Goal: Information Seeking & Learning: Learn about a topic

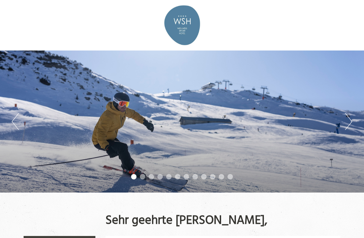
scroll to position [430, 0]
click at [348, 124] on button "Next" at bounding box center [348, 121] width 7 height 17
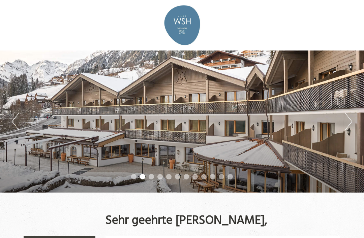
click at [351, 123] on button "Next" at bounding box center [348, 121] width 7 height 17
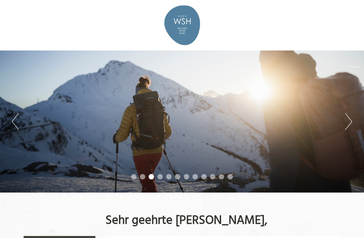
click at [351, 123] on button "Next" at bounding box center [348, 121] width 7 height 17
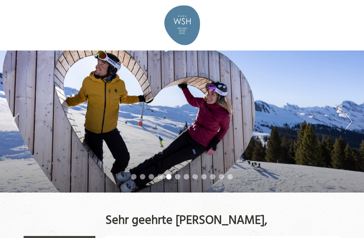
click at [351, 119] on button "Next" at bounding box center [348, 121] width 7 height 17
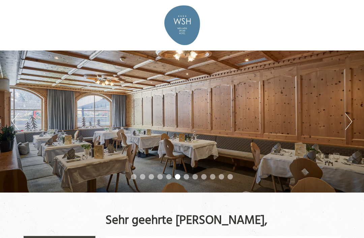
click at [356, 121] on div "Previous Next 1 2 3 4 5 6 7 8 9 10 11 12" at bounding box center [182, 122] width 364 height 142
click at [350, 122] on button "Next" at bounding box center [348, 121] width 7 height 17
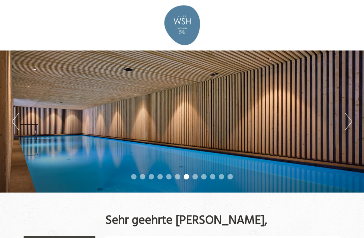
click at [351, 120] on button "Next" at bounding box center [348, 121] width 7 height 17
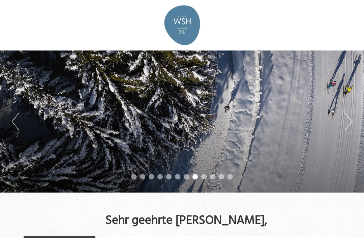
click at [350, 121] on button "Next" at bounding box center [348, 121] width 7 height 17
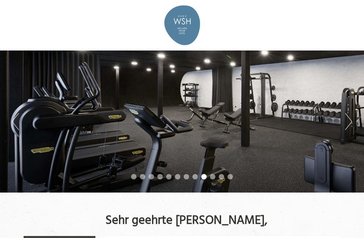
click at [349, 122] on button "Next" at bounding box center [348, 121] width 7 height 17
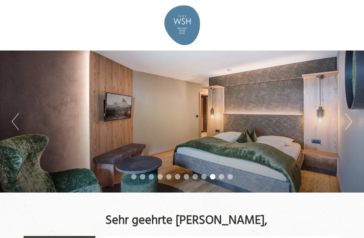
click at [348, 123] on button "Next" at bounding box center [348, 121] width 7 height 17
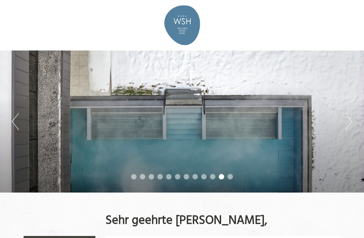
click at [350, 123] on button "Next" at bounding box center [348, 121] width 7 height 17
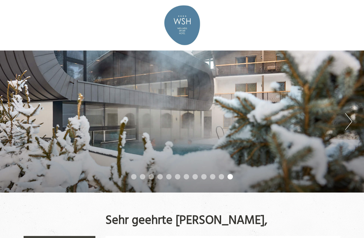
click at [350, 123] on button "Next" at bounding box center [348, 121] width 7 height 17
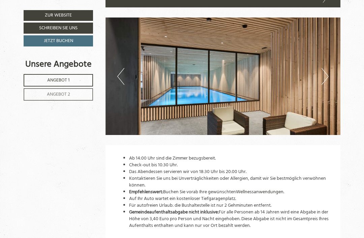
scroll to position [1407, 0]
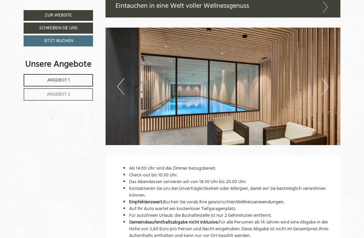
click at [327, 78] on button "Next" at bounding box center [325, 86] width 7 height 17
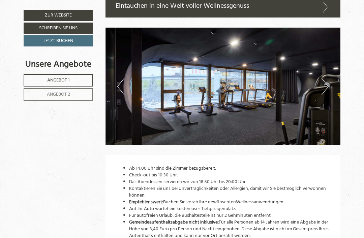
click at [331, 74] on img at bounding box center [222, 87] width 235 height 118
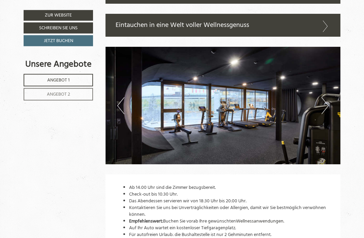
scroll to position [1389, 0]
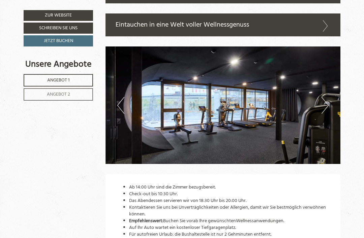
click at [324, 97] on button "Next" at bounding box center [325, 105] width 7 height 17
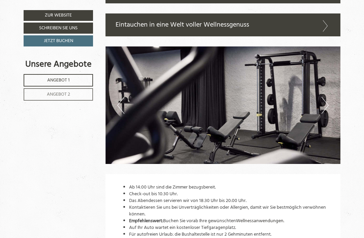
click at [326, 97] on button "Next" at bounding box center [325, 105] width 7 height 17
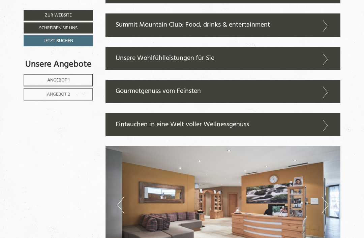
scroll to position [1288, 0]
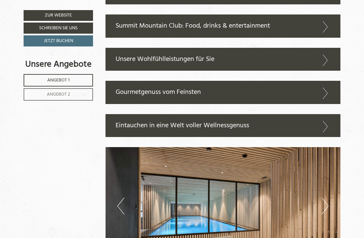
click at [34, 95] on link "Angebot 2" at bounding box center [58, 94] width 69 height 12
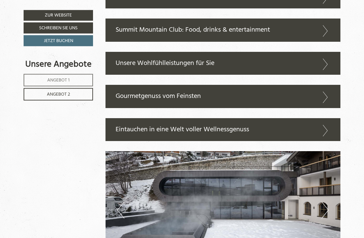
scroll to position [919, 0]
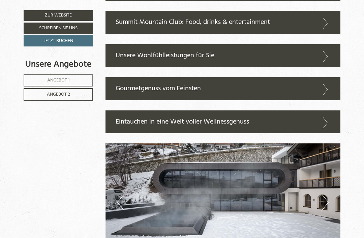
click at [324, 117] on icon at bounding box center [326, 122] width 10 height 11
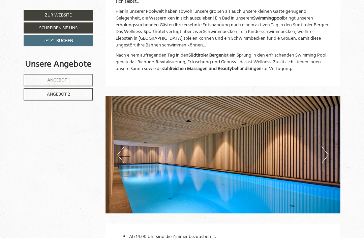
click at [325, 147] on button "Next" at bounding box center [325, 155] width 7 height 17
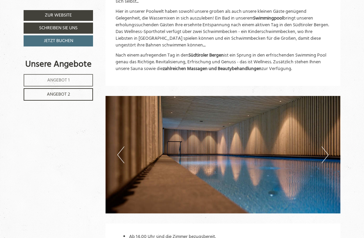
click at [328, 147] on button "Next" at bounding box center [325, 155] width 7 height 17
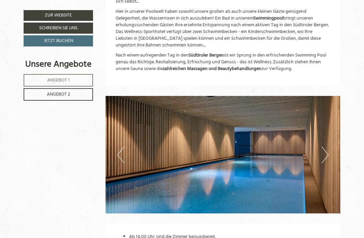
click at [330, 141] on img at bounding box center [222, 155] width 235 height 118
click at [326, 147] on button "Next" at bounding box center [325, 155] width 7 height 17
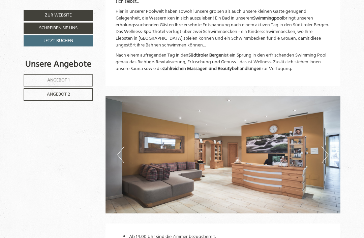
click at [330, 143] on img at bounding box center [222, 155] width 235 height 118
click at [329, 143] on img at bounding box center [222, 155] width 235 height 118
click at [322, 147] on button "Next" at bounding box center [325, 155] width 7 height 17
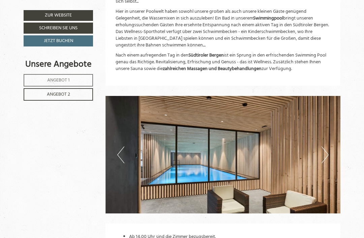
click at [325, 147] on button "Next" at bounding box center [325, 155] width 7 height 17
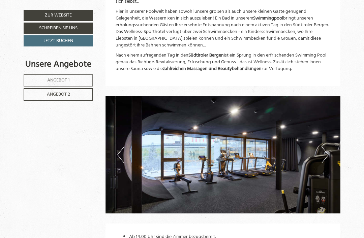
click at [329, 143] on img at bounding box center [222, 155] width 235 height 118
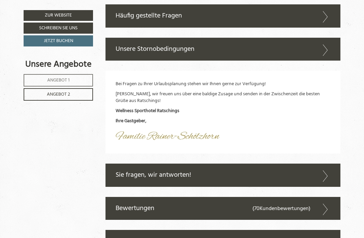
scroll to position [1579, 0]
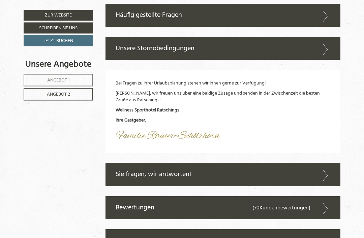
click at [326, 170] on icon at bounding box center [326, 175] width 10 height 11
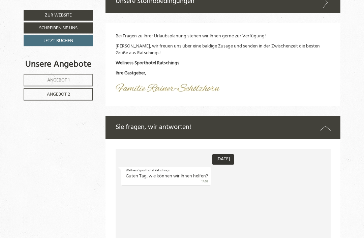
scroll to position [1626, 0]
click at [327, 124] on icon at bounding box center [325, 129] width 11 height 10
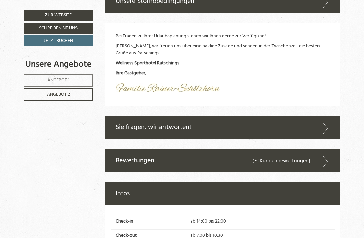
click at [326, 156] on icon at bounding box center [326, 161] width 10 height 11
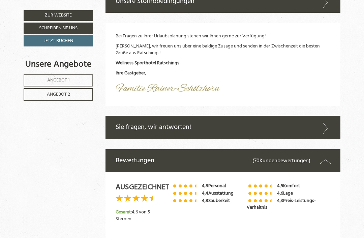
click at [326, 157] on icon at bounding box center [325, 162] width 11 height 10
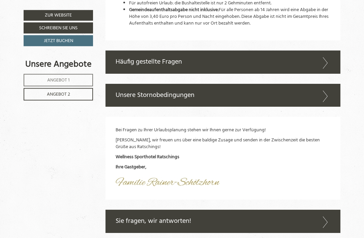
scroll to position [1532, 0]
click at [328, 91] on icon at bounding box center [326, 96] width 10 height 11
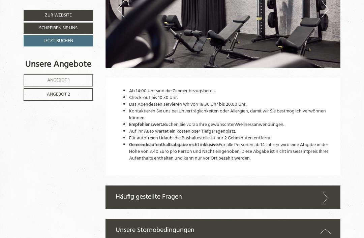
scroll to position [1395, 0]
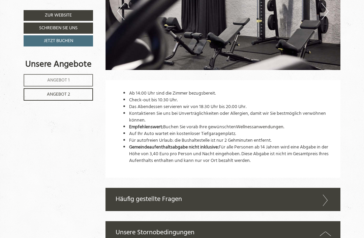
click at [326, 195] on icon at bounding box center [326, 200] width 10 height 11
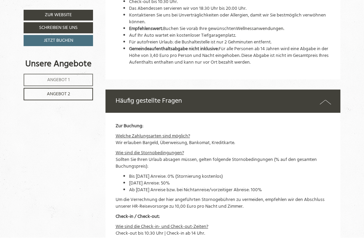
scroll to position [1493, 0]
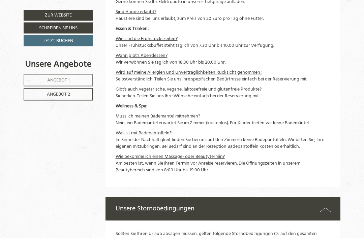
scroll to position [1786, 0]
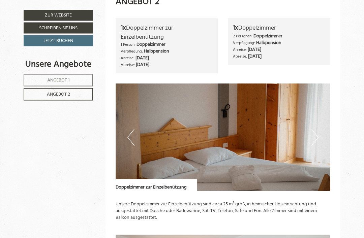
scroll to position [327, 0]
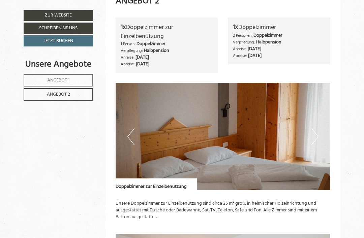
click at [317, 135] on button "Next" at bounding box center [314, 136] width 7 height 17
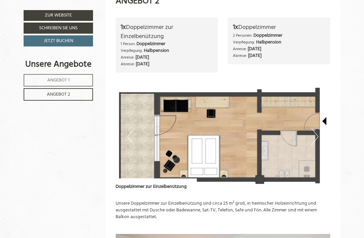
click at [317, 134] on button "Next" at bounding box center [314, 136] width 7 height 17
click at [314, 133] on button "Next" at bounding box center [314, 136] width 7 height 17
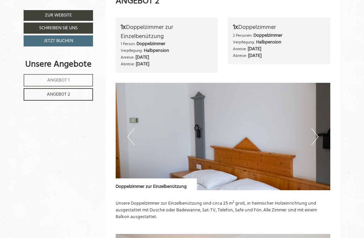
click at [321, 136] on img at bounding box center [223, 137] width 215 height 108
click at [316, 133] on button "Next" at bounding box center [314, 136] width 7 height 17
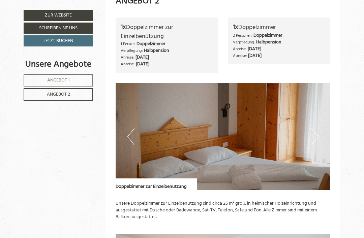
click at [316, 133] on button "Next" at bounding box center [314, 136] width 7 height 17
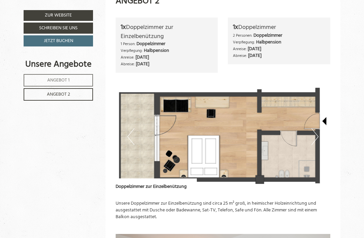
click at [317, 135] on button "Next" at bounding box center [314, 136] width 7 height 17
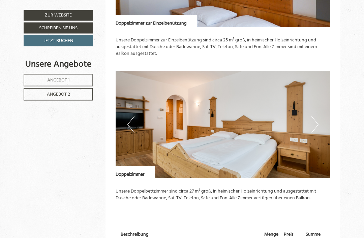
scroll to position [494, 0]
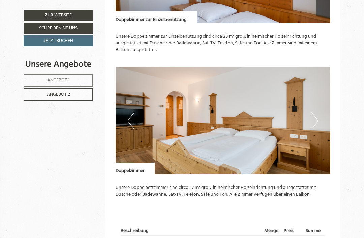
click at [317, 116] on button "Next" at bounding box center [314, 121] width 7 height 17
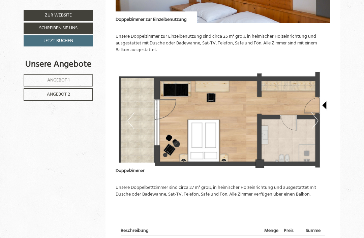
click at [315, 119] on button "Next" at bounding box center [314, 121] width 7 height 17
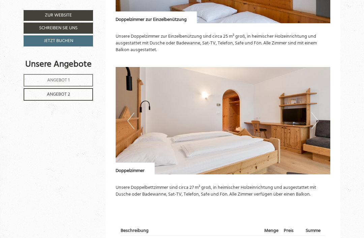
click at [319, 116] on img at bounding box center [223, 121] width 215 height 108
click at [319, 118] on img at bounding box center [223, 121] width 215 height 108
click at [320, 118] on img at bounding box center [223, 121] width 215 height 108
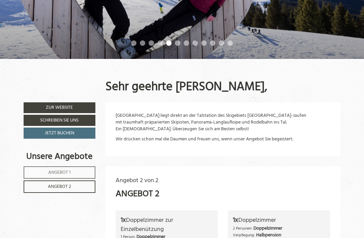
scroll to position [132, 0]
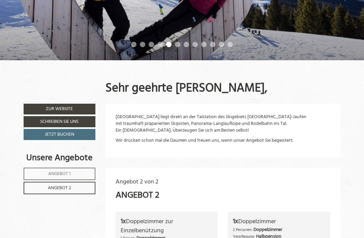
click at [50, 108] on link "Zur Website" at bounding box center [60, 109] width 72 height 11
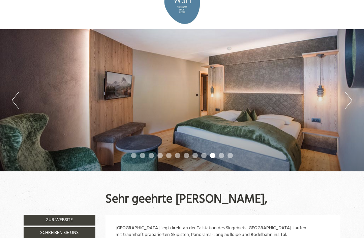
scroll to position [0, 0]
